Goal: Task Accomplishment & Management: Use online tool/utility

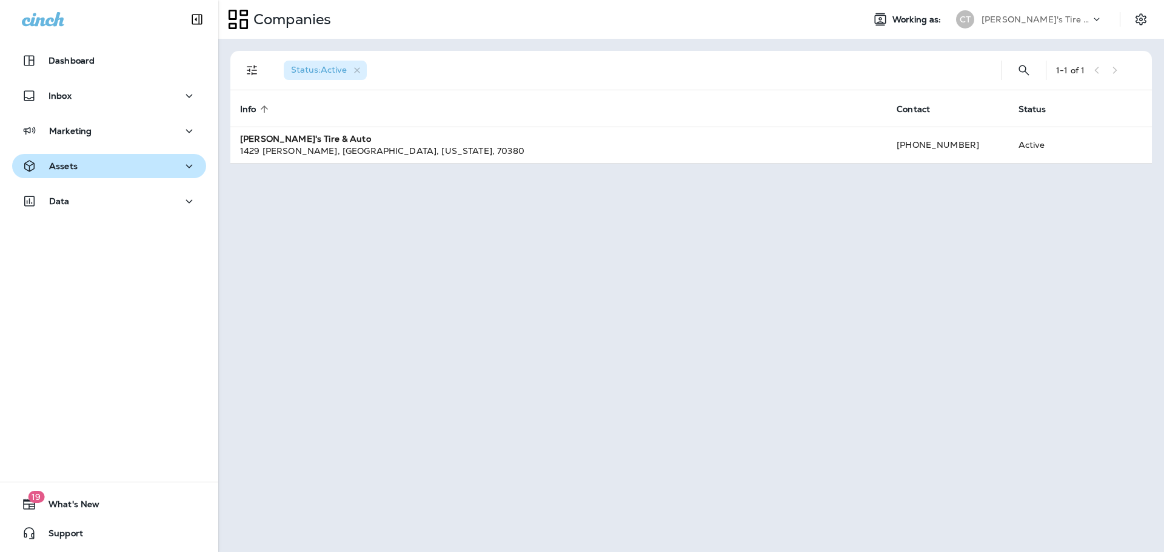
click at [95, 162] on div "Assets" at bounding box center [109, 166] width 175 height 15
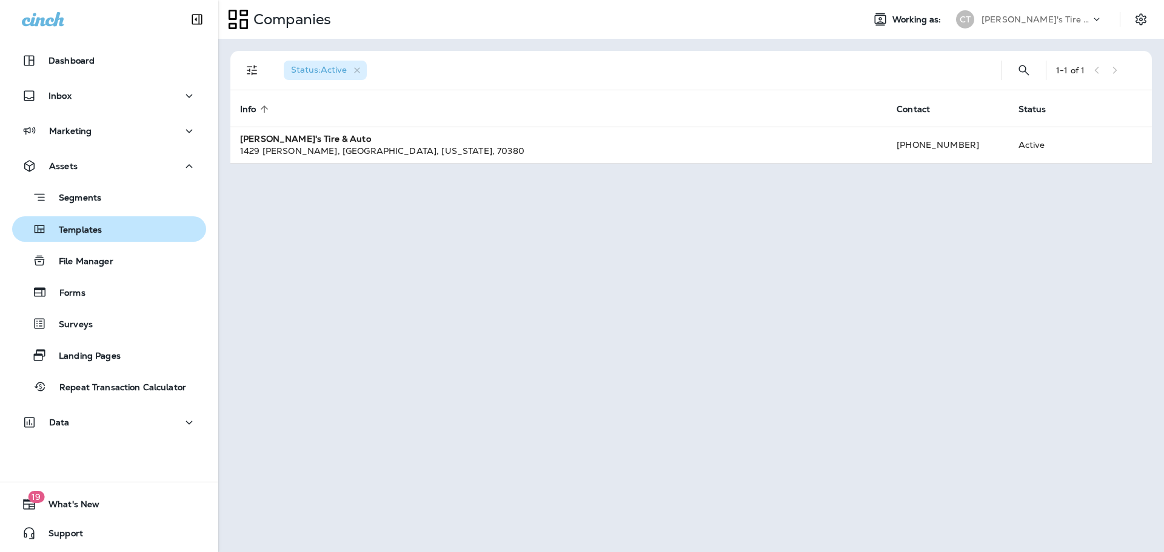
click at [92, 232] on p "Templates" at bounding box center [74, 231] width 55 height 12
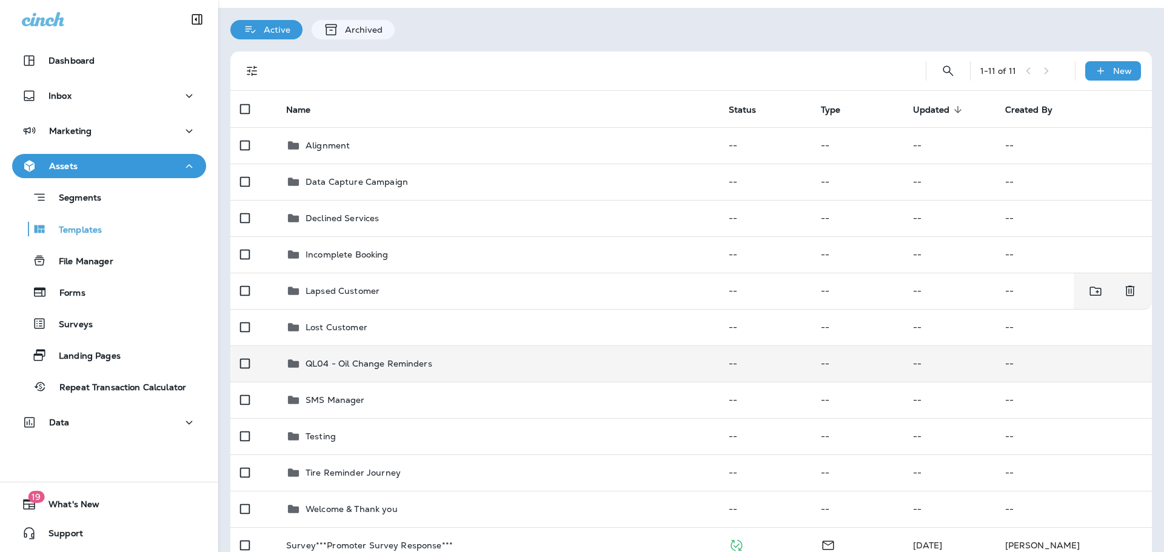
scroll to position [61, 0]
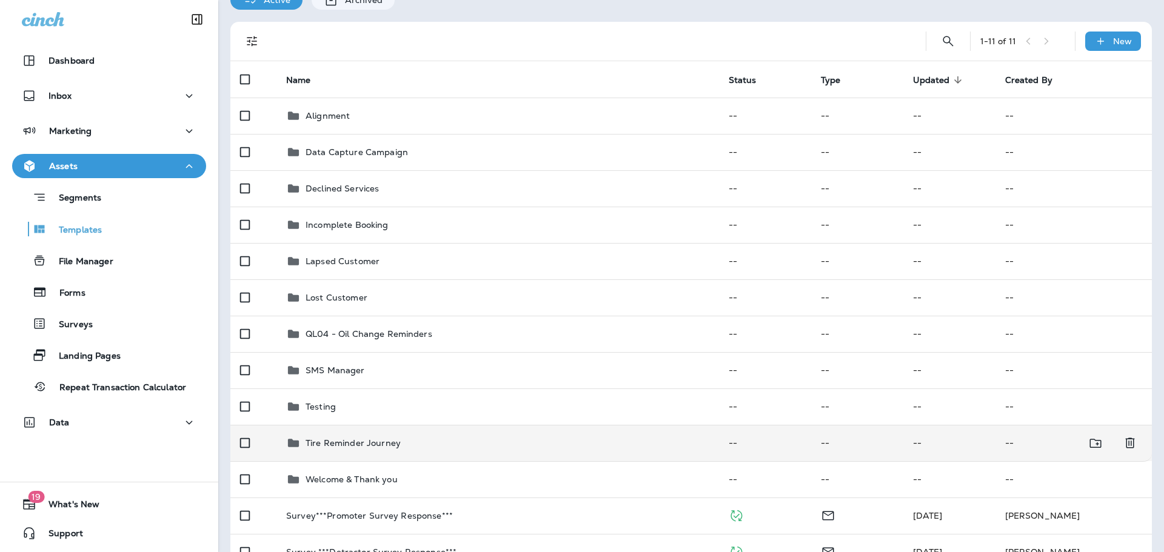
click at [344, 443] on p "Tire Reminder Journey" at bounding box center [353, 443] width 95 height 10
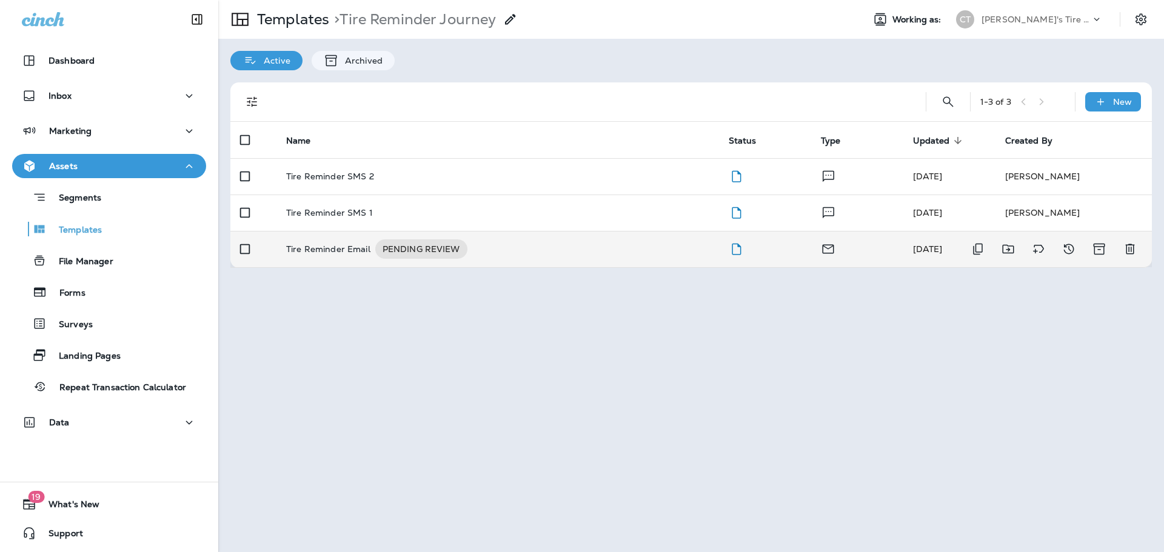
click at [337, 253] on p "Tire Reminder Email" at bounding box center [328, 248] width 84 height 19
